Goal: Task Accomplishment & Management: Manage account settings

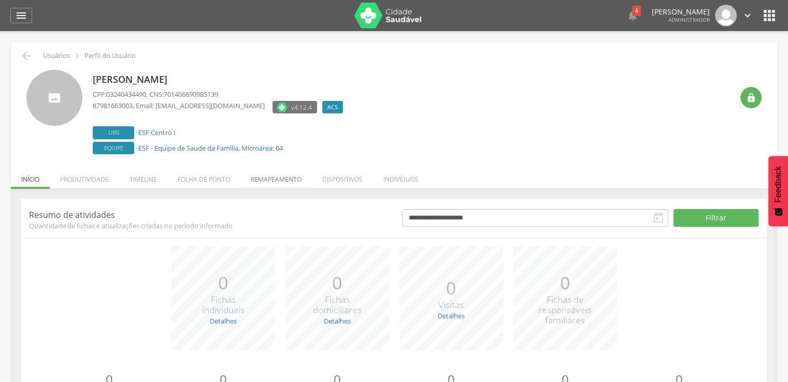
click at [272, 171] on li "Remapeamento" at bounding box center [276, 177] width 72 height 24
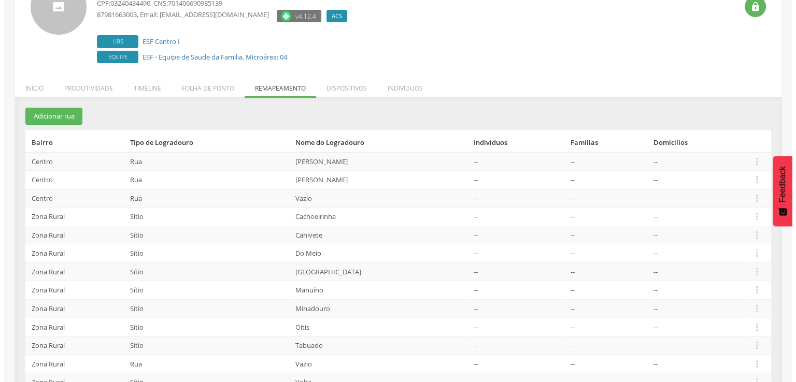
scroll to position [104, 0]
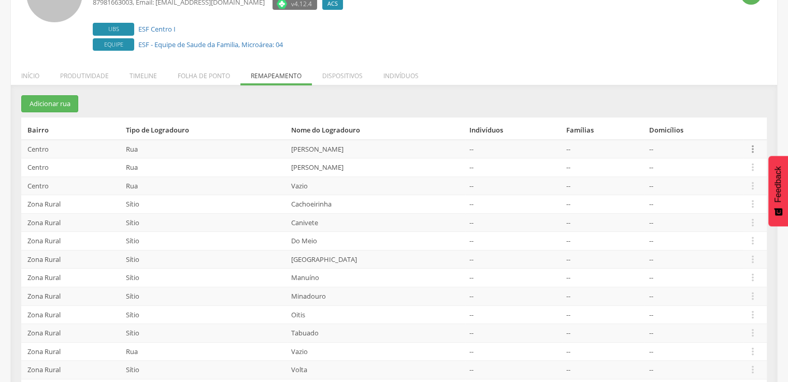
click at [751, 148] on icon "" at bounding box center [752, 149] width 11 height 11
click at [744, 133] on link "Desvincular ACS" at bounding box center [717, 132] width 82 height 13
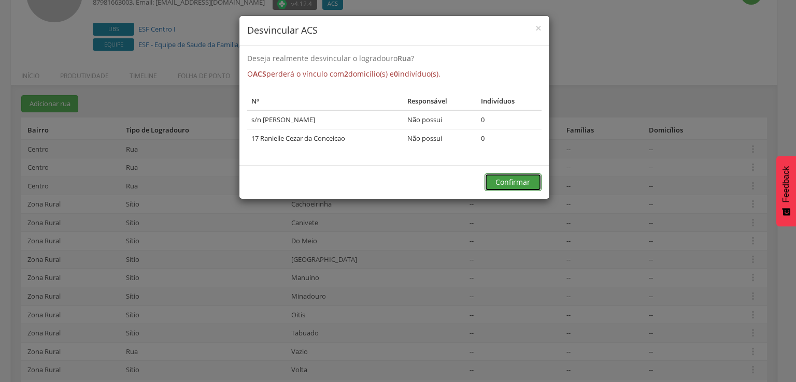
click at [524, 189] on button "Confirmar" at bounding box center [513, 183] width 57 height 18
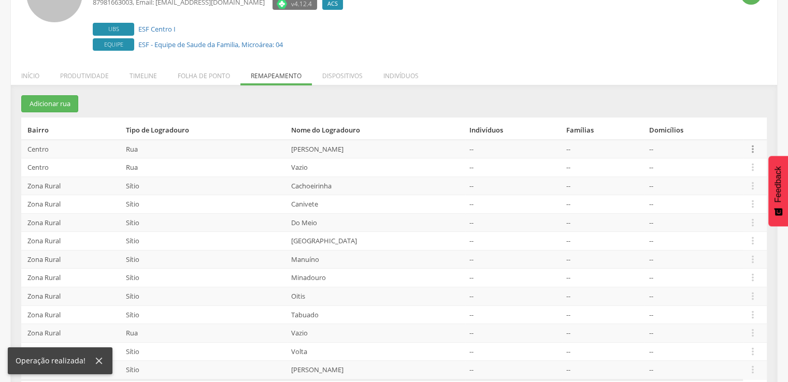
click at [747, 148] on icon "" at bounding box center [752, 149] width 11 height 11
click at [721, 135] on link "Desvincular ACS" at bounding box center [717, 132] width 82 height 13
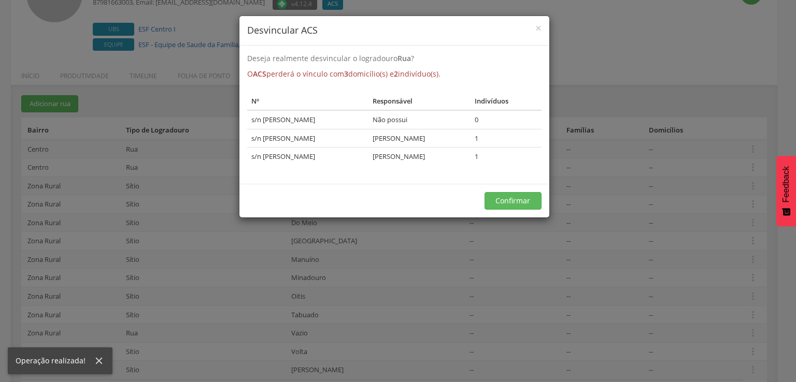
click at [527, 189] on div "Confirmar" at bounding box center [394, 201] width 310 height 34
click at [527, 193] on button "Confirmar" at bounding box center [513, 201] width 57 height 18
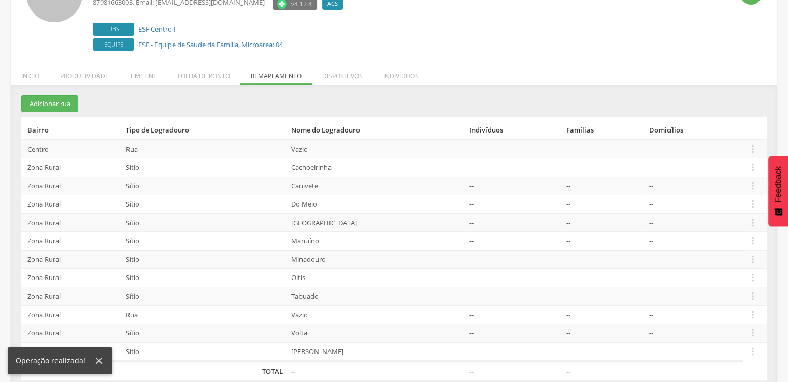
click at [760, 149] on td " Editar Alocar famílias Desalocar famílias Desvincular ACS" at bounding box center [755, 149] width 24 height 19
click at [755, 146] on icon "" at bounding box center [752, 149] width 11 height 11
click at [712, 134] on link "Desvincular ACS" at bounding box center [717, 132] width 82 height 13
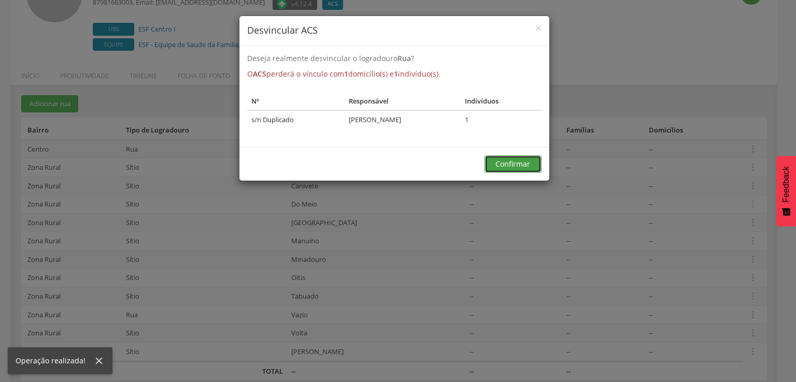
click at [537, 164] on button "Confirmar" at bounding box center [513, 164] width 57 height 18
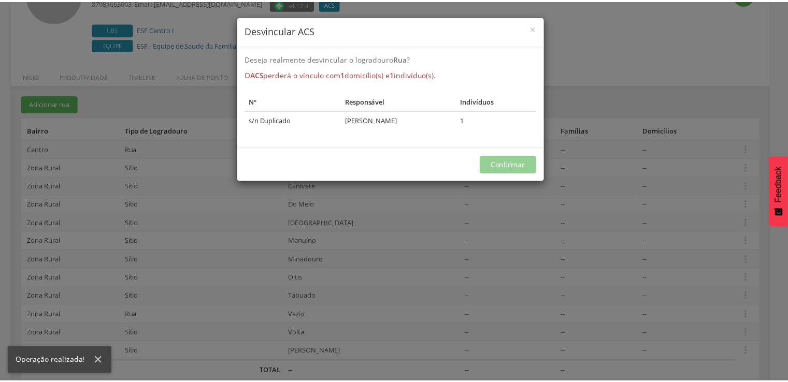
scroll to position [98, 0]
